Goal: Information Seeking & Learning: Learn about a topic

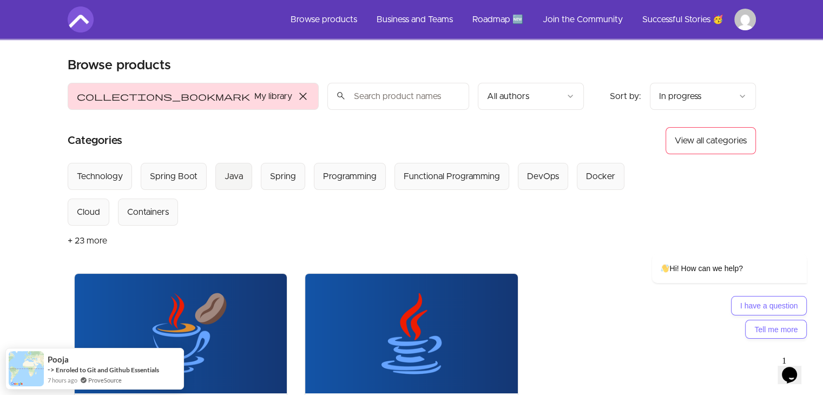
click at [228, 174] on div "Java" at bounding box center [234, 176] width 18 height 13
click at [104, 96] on button "collections_bookmark My library close" at bounding box center [193, 96] width 251 height 27
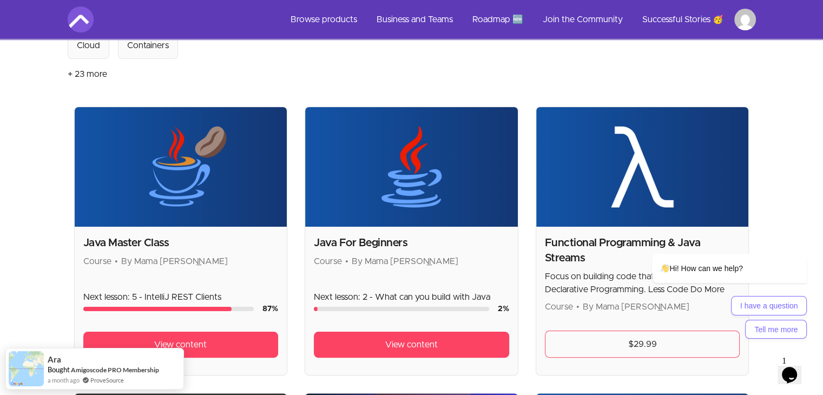
scroll to position [167, 0]
click at [392, 345] on span "View content" at bounding box center [411, 344] width 52 height 13
